Goal: Information Seeking & Learning: Find specific fact

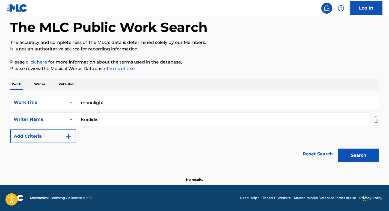
drag, startPoint x: 114, startPoint y: 116, endPoint x: 49, endPoint y: 115, distance: 64.6
click at [49, 115] on div "SearchWithCriteriad0864a62-bcdc-4000-b1f9-2690c730ab80 Writer Name [PERSON_NAME]" at bounding box center [194, 120] width 369 height 14
type input "[PERSON_NAME]"
drag, startPoint x: 116, startPoint y: 104, endPoint x: 40, endPoint y: 98, distance: 76.1
click at [40, 98] on div "SearchWithCriteria843702f3-9891-4e10-ac27-1b2a69eb756c Work Title moonlight" at bounding box center [194, 103] width 369 height 14
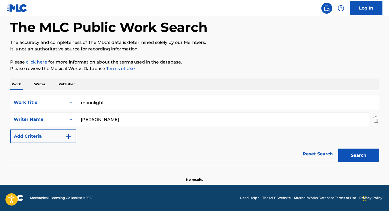
paste input "The Good [PERSON_NAME]"
click at [338, 149] on button "Search" at bounding box center [358, 156] width 41 height 14
drag, startPoint x: 143, startPoint y: 101, endPoint x: 7, endPoint y: 97, distance: 136.1
click at [7, 97] on div "The MLC Public Work Search The accuracy and completeness of The MLC's data is d…" at bounding box center [195, 93] width 382 height 178
paste input "Sound Asleep"
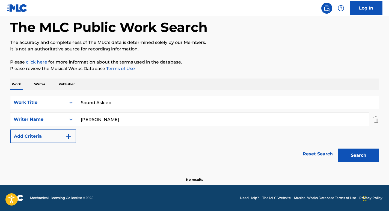
type input "Sound Asleep"
drag, startPoint x: 128, startPoint y: 119, endPoint x: 49, endPoint y: 113, distance: 79.3
click at [49, 113] on div "SearchWithCriteriad0864a62-bcdc-4000-b1f9-2690c730ab80 Writer Name [PERSON_NAME]" at bounding box center [194, 120] width 369 height 14
paste input "[PERSON_NAME]"
type input "[PERSON_NAME]"
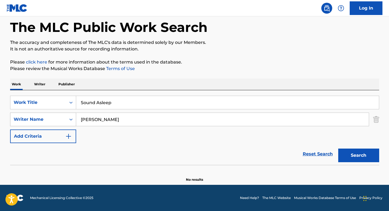
click at [338, 149] on button "Search" at bounding box center [358, 156] width 41 height 14
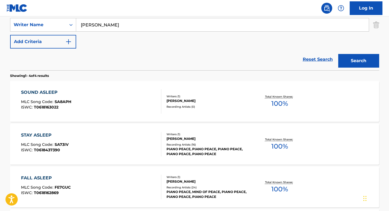
scroll to position [121, 0]
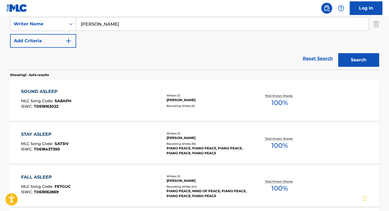
click at [37, 91] on div "SOUND ASLEEP" at bounding box center [46, 91] width 50 height 7
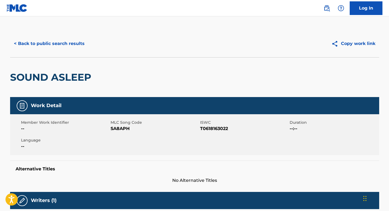
click at [120, 129] on span "SA8APH" at bounding box center [154, 128] width 88 height 7
copy span "SA8APH"
click at [60, 41] on button "< Back to public search results" at bounding box center [49, 44] width 78 height 14
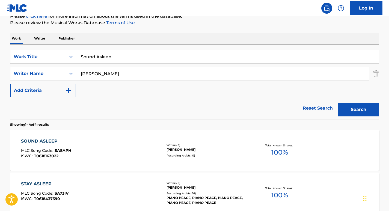
scroll to position [71, 0]
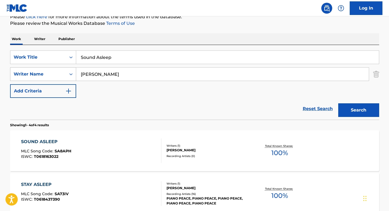
drag, startPoint x: 121, startPoint y: 73, endPoint x: 48, endPoint y: 69, distance: 73.2
click at [48, 69] on div "SearchWithCriteriad0864a62-bcdc-4000-b1f9-2690c730ab80 Writer Name [PERSON_NAME]" at bounding box center [194, 74] width 369 height 14
paste input "[PERSON_NAME]"
type input "[PERSON_NAME]"
drag, startPoint x: 134, startPoint y: 60, endPoint x: 5, endPoint y: 58, distance: 129.5
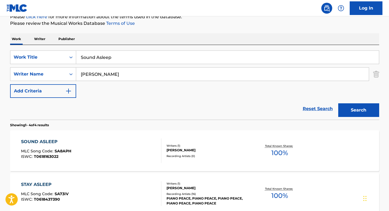
click at [5, 58] on div "The MLC Public Work Search The accuracy and completeness of The MLC's data is d…" at bounding box center [195, 142] width 382 height 366
type input "z"
type input "w"
type input "away in a manger"
click at [338, 103] on button "Search" at bounding box center [358, 110] width 41 height 14
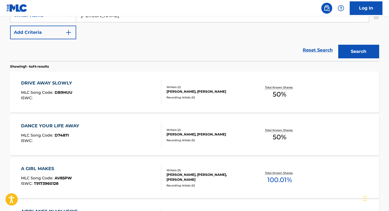
scroll to position [130, 0]
